Goal: Task Accomplishment & Management: Use online tool/utility

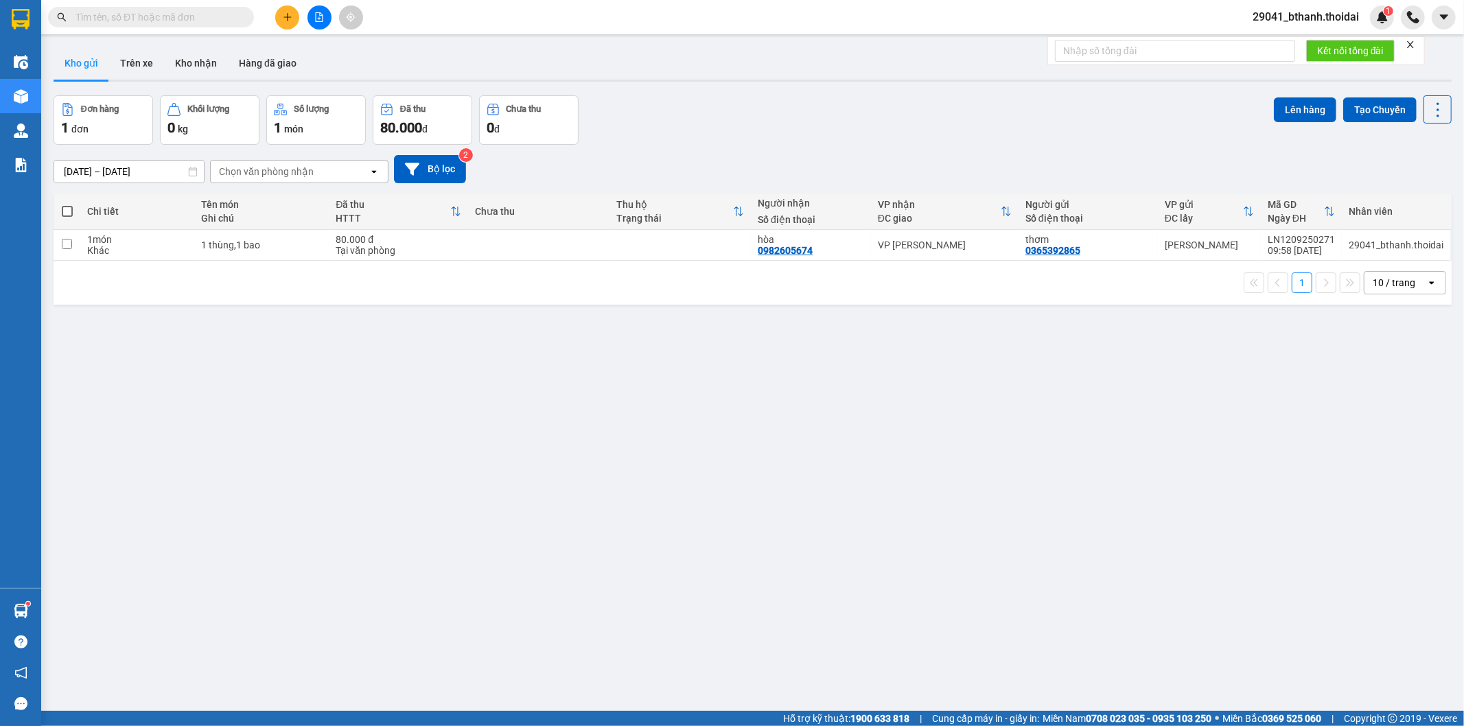
click at [1349, 14] on span "29041_bthanh.thoidai" at bounding box center [1306, 16] width 128 height 17
click at [1308, 45] on span "Đăng xuất" at bounding box center [1312, 42] width 100 height 15
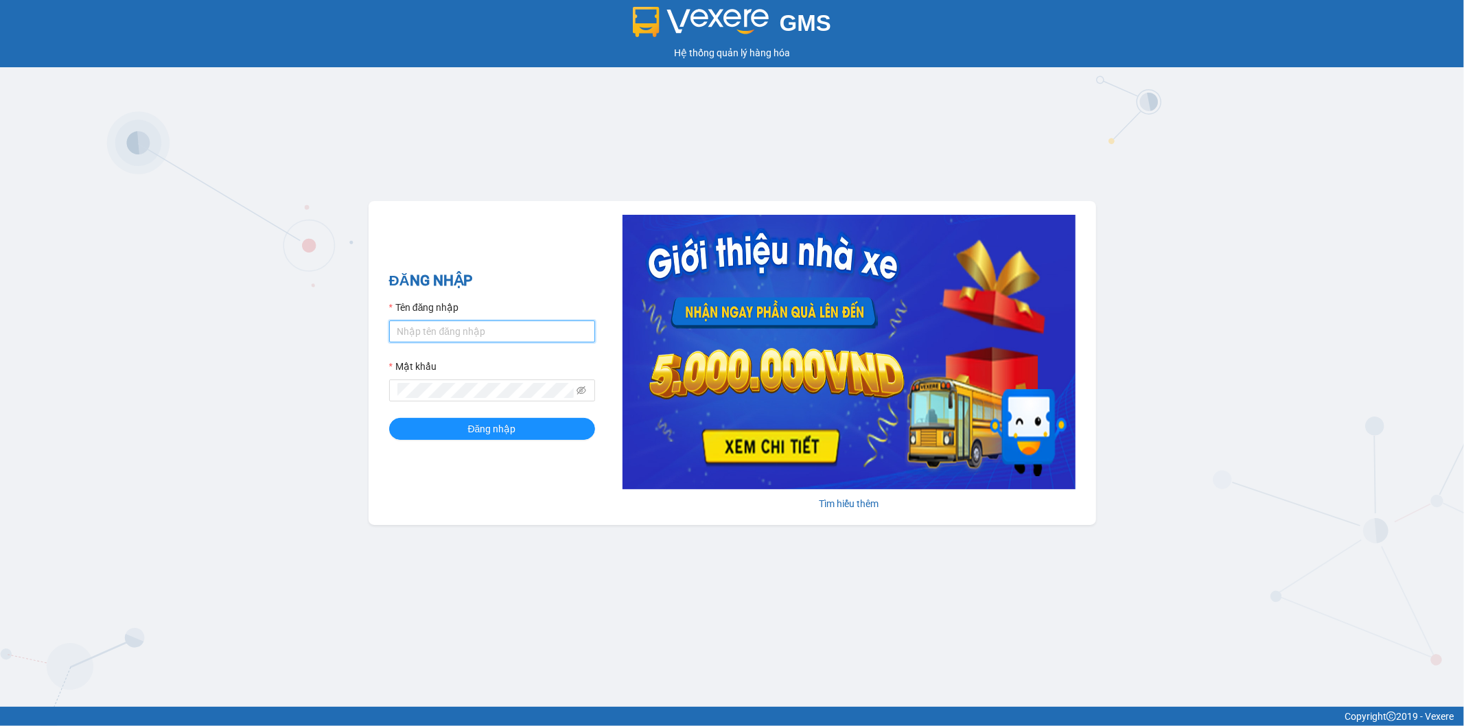
click at [527, 338] on input "Tên đăng nhập" at bounding box center [492, 332] width 206 height 22
click at [402, 331] on input "Thoant.thoidai" at bounding box center [492, 332] width 206 height 22
type input "thoant.thoidai"
click at [389, 418] on button "Đăng nhập" at bounding box center [492, 429] width 206 height 22
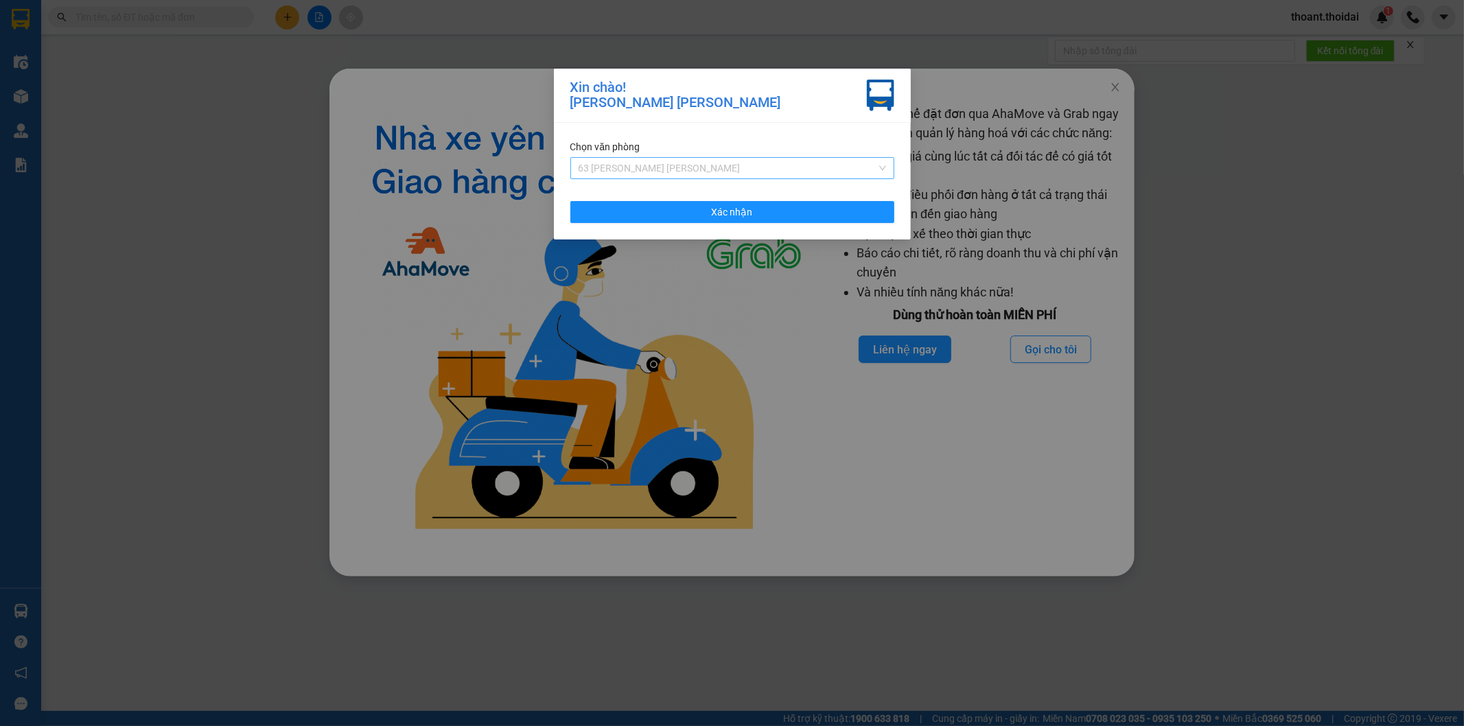
click at [649, 165] on span "63 Trần Quang Tặng" at bounding box center [732, 168] width 307 height 21
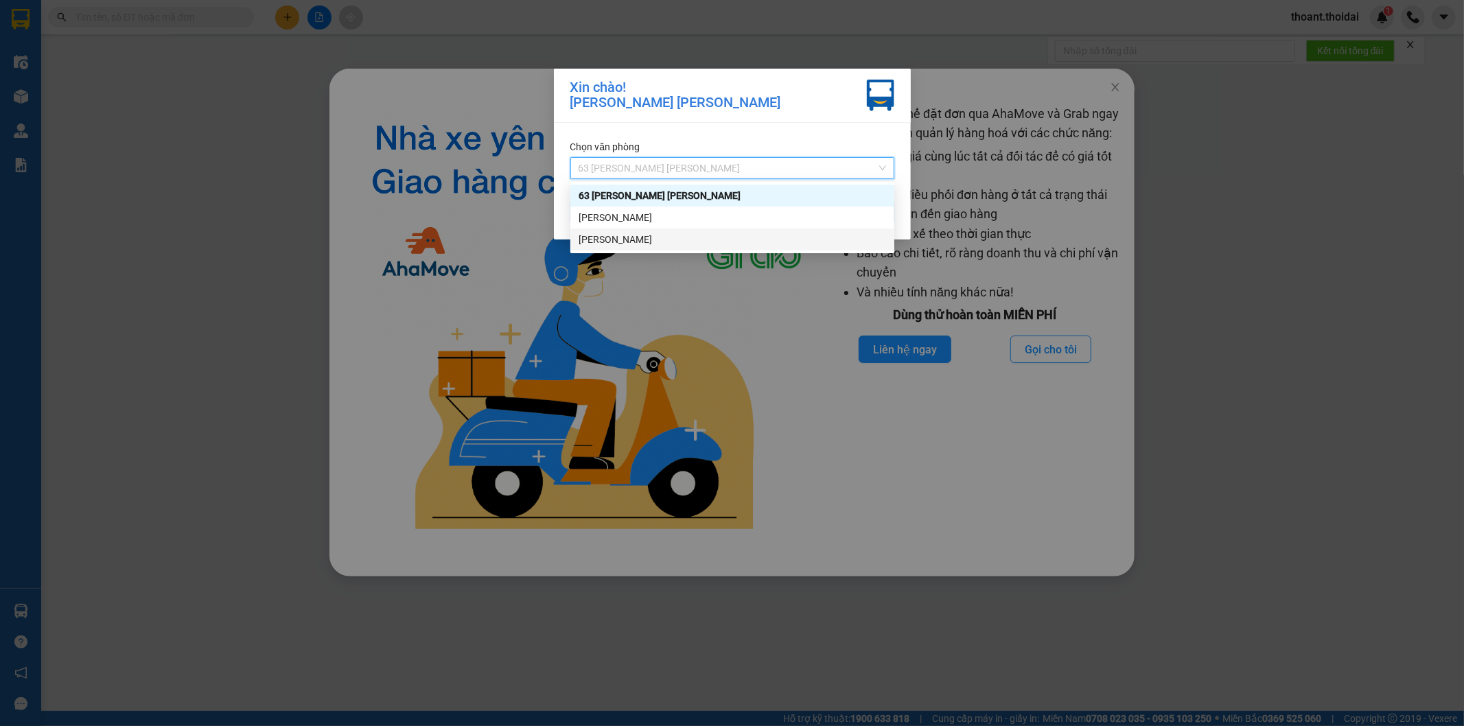
click at [641, 237] on div "Lý Nhân" at bounding box center [732, 239] width 307 height 15
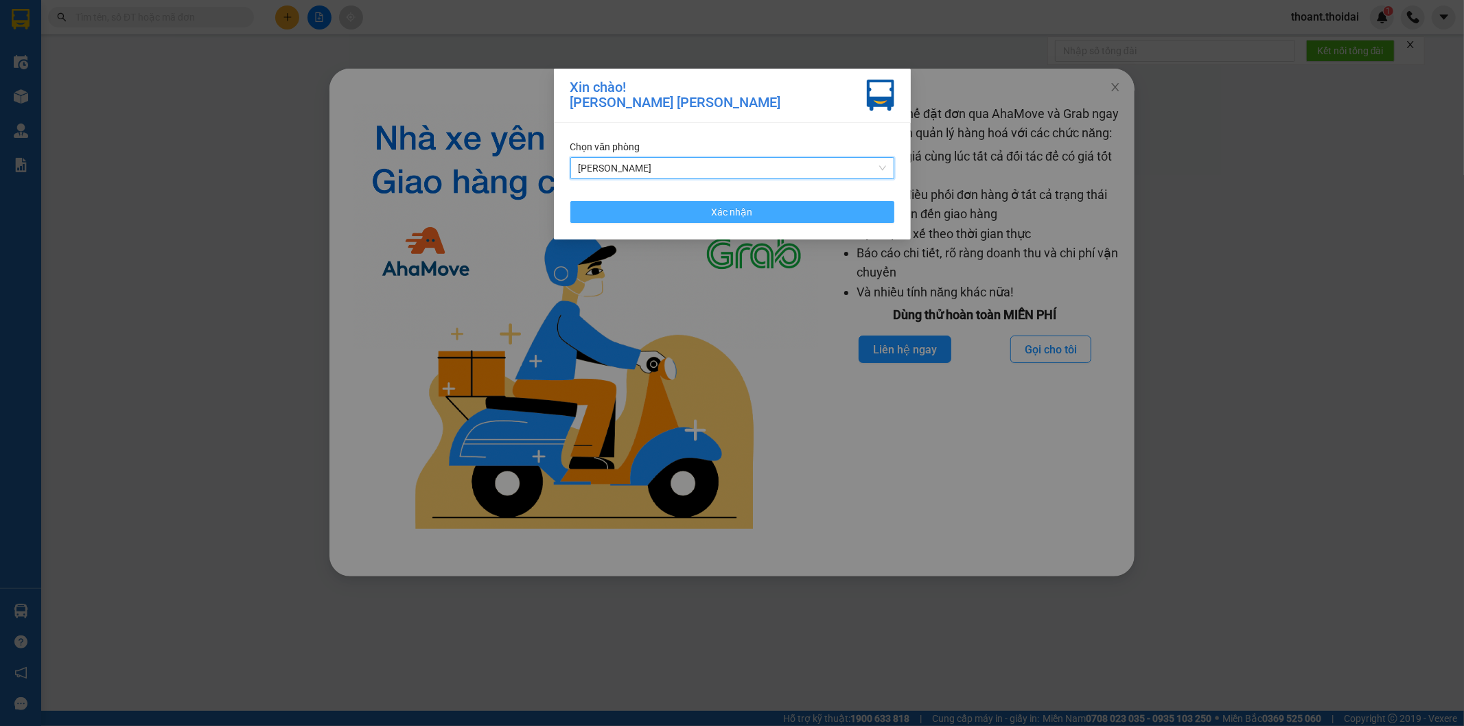
click at [703, 221] on button "Xác nhận" at bounding box center [732, 212] width 324 height 22
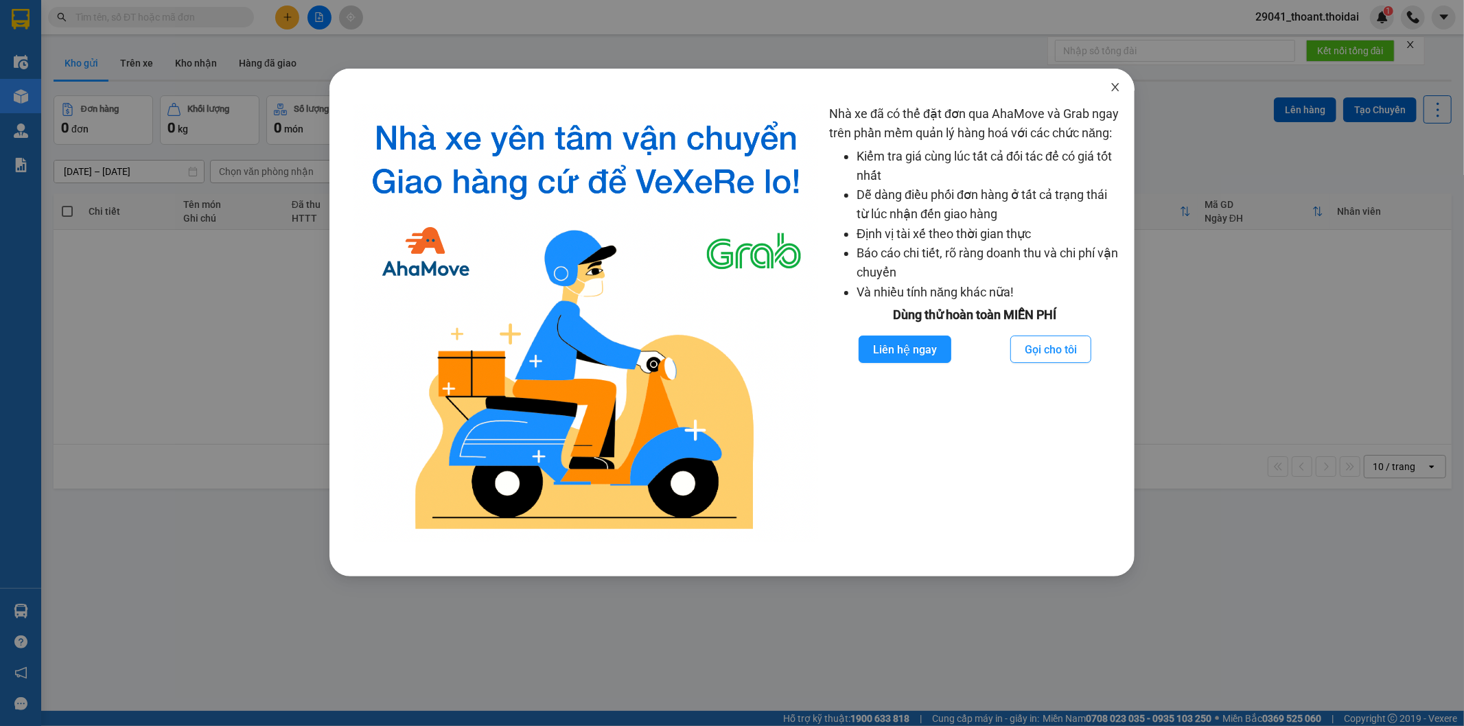
click at [1115, 86] on icon "close" at bounding box center [1115, 87] width 8 height 8
